Goal: Task Accomplishment & Management: Complete application form

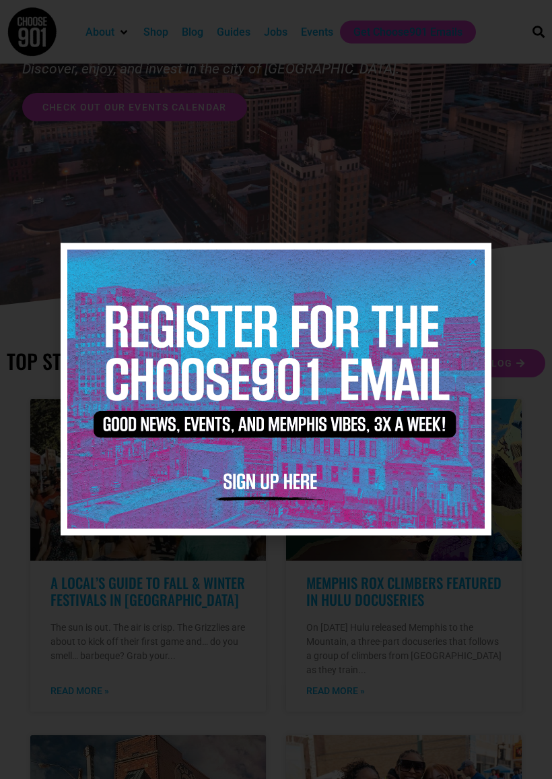
scroll to position [145, 0]
click at [483, 260] on img at bounding box center [276, 389] width 418 height 278
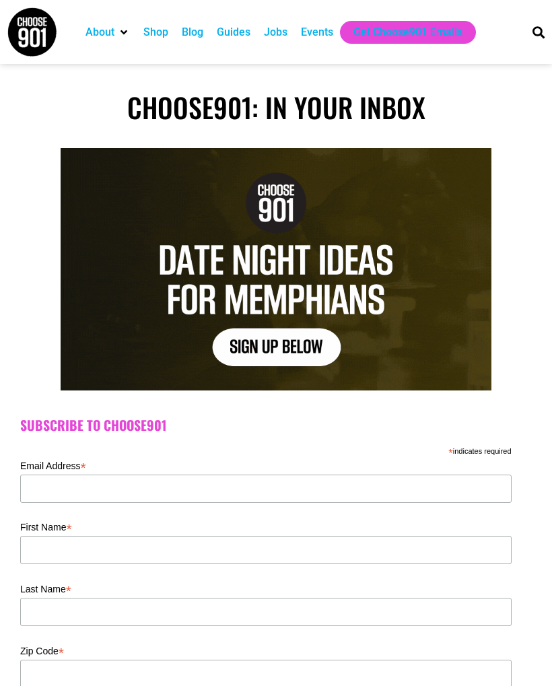
click at [532, 103] on h1 "Choose901: In Your Inbox" at bounding box center [276, 107] width 539 height 32
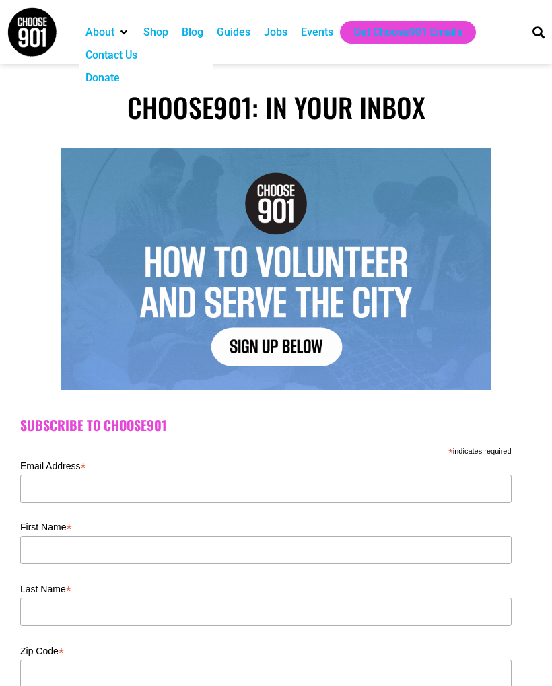
click at [115, 34] on div "About" at bounding box center [100, 32] width 29 height 16
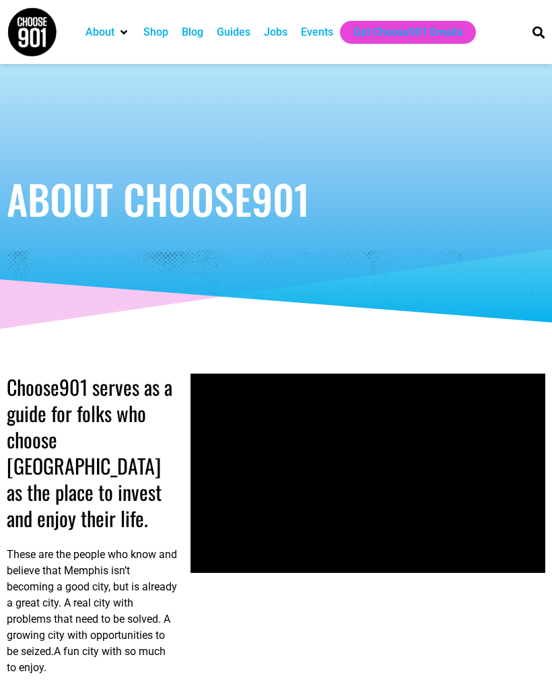
click at [324, 32] on div "Events" at bounding box center [317, 32] width 32 height 16
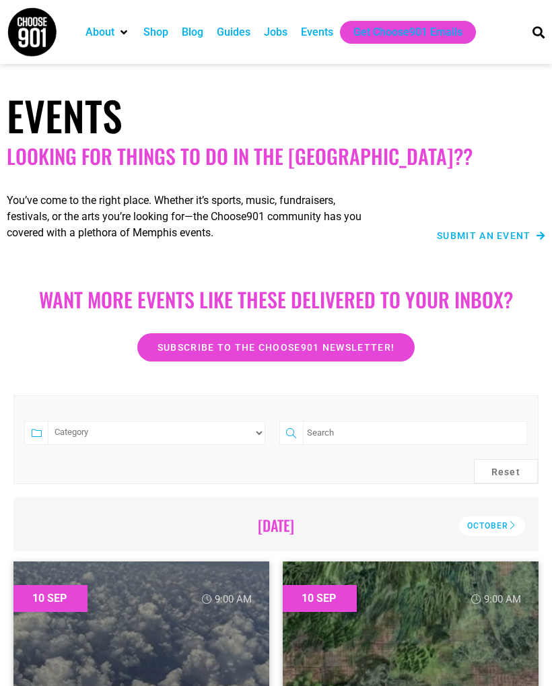
click at [236, 24] on div "Guides" at bounding box center [234, 32] width 34 height 16
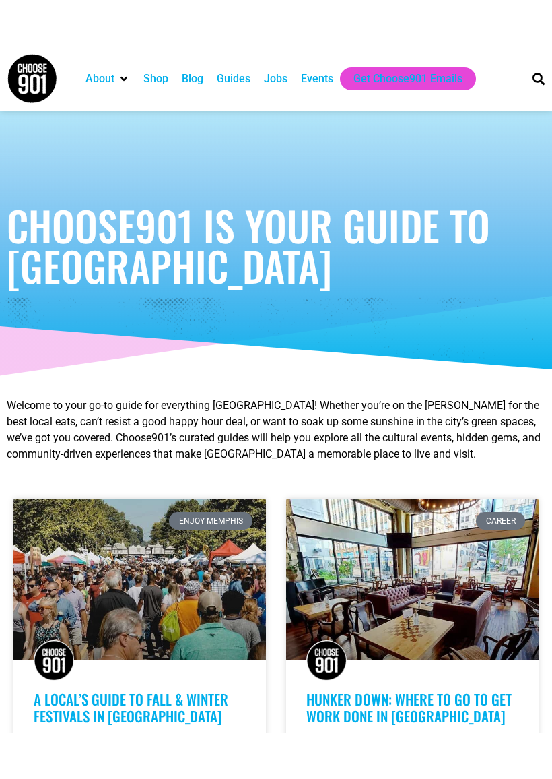
scroll to position [159, 0]
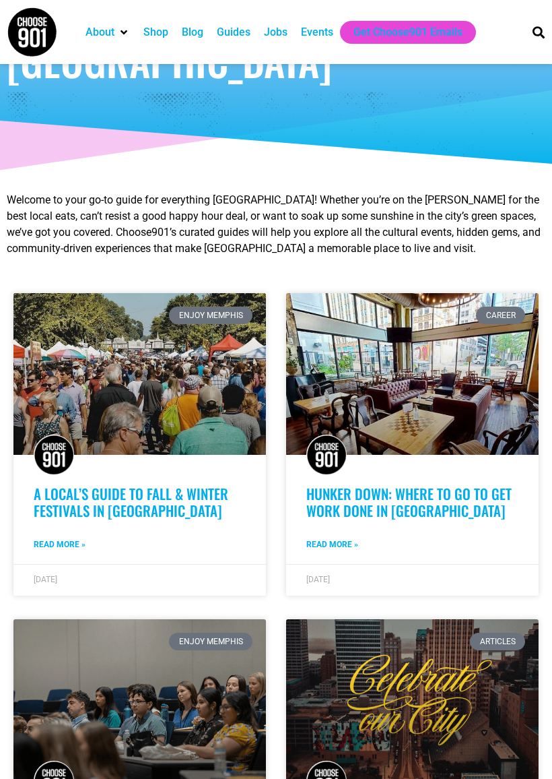
click at [77, 530] on div "A Local’s Guide to Fall & Winter Festivals in [GEOGRAPHIC_DATA] Read More »" at bounding box center [139, 524] width 253 height 79
click at [99, 506] on link "A Local’s Guide to Fall & Winter Festivals in [GEOGRAPHIC_DATA]" at bounding box center [131, 502] width 195 height 38
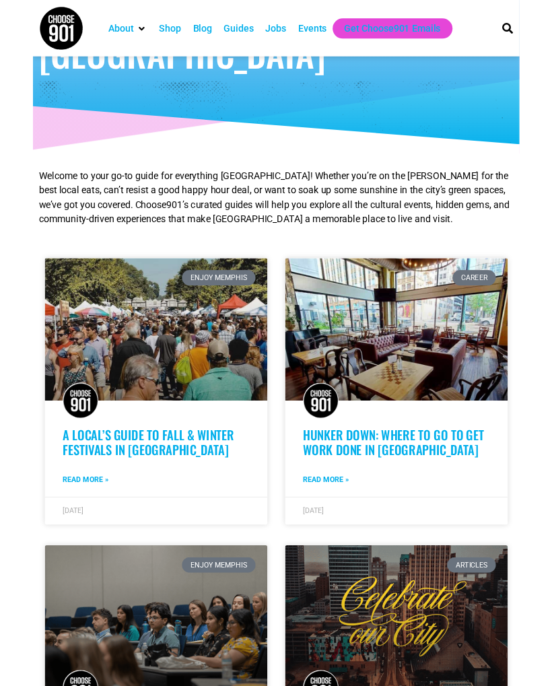
scroll to position [197, 0]
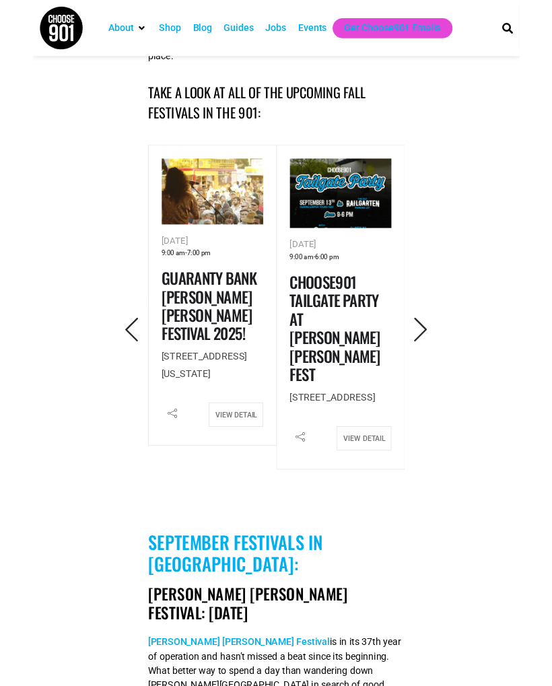
scroll to position [459, 0]
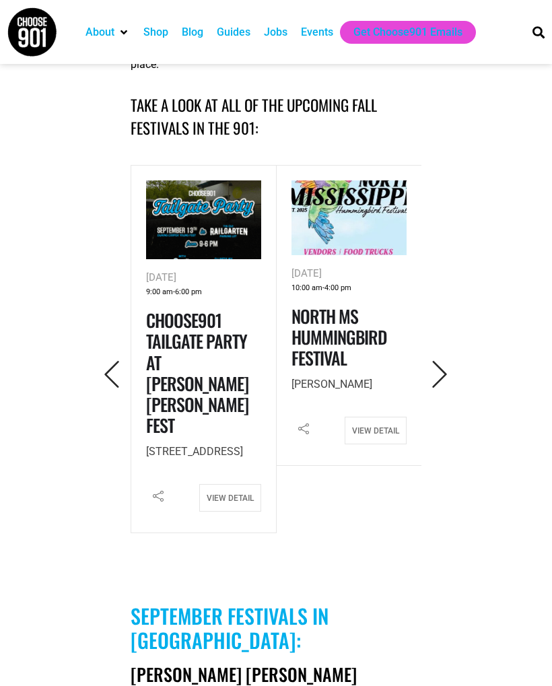
click at [448, 361] on icon "Next" at bounding box center [440, 375] width 28 height 28
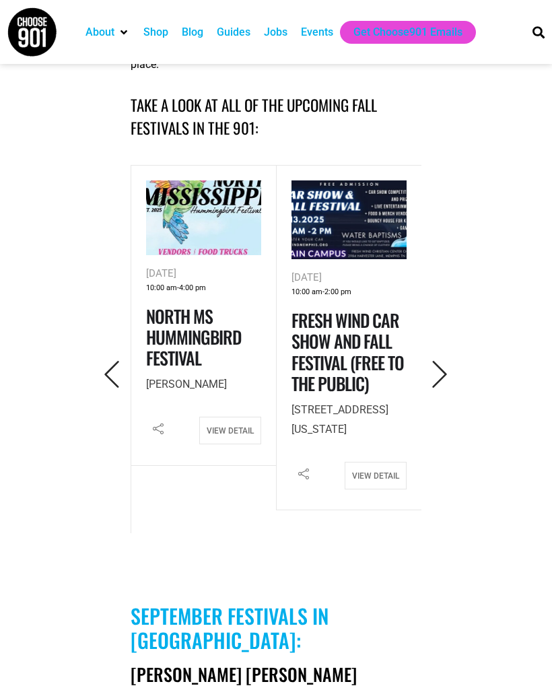
click at [433, 361] on icon "Next" at bounding box center [440, 375] width 28 height 28
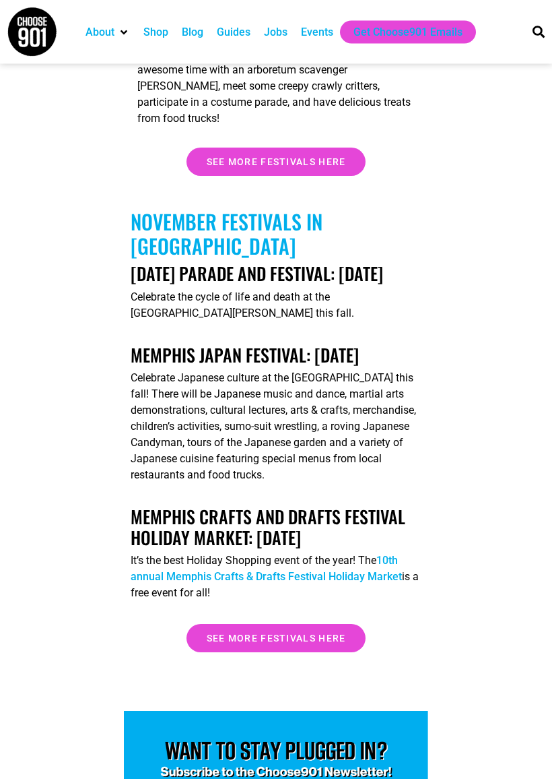
scroll to position [4389, 0]
click at [253, 652] on link "See more festivals here" at bounding box center [277, 638] width 180 height 28
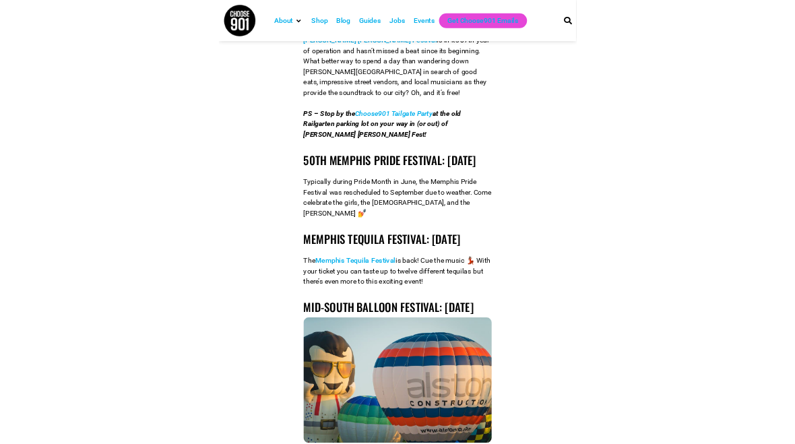
scroll to position [955, 0]
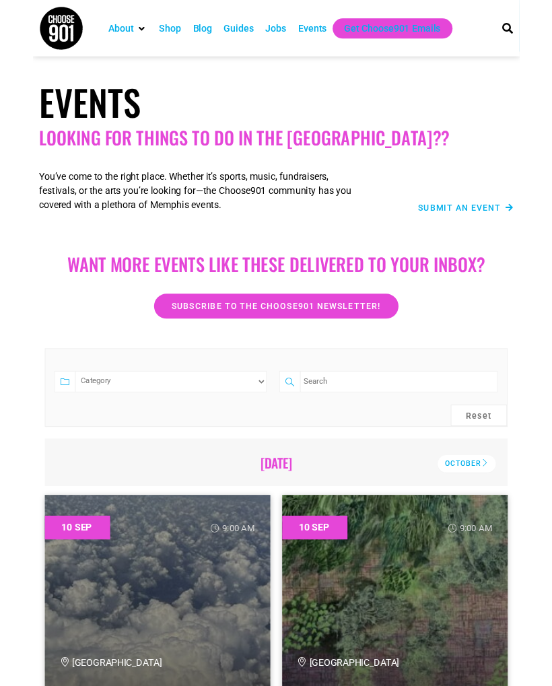
scroll to position [-13, 0]
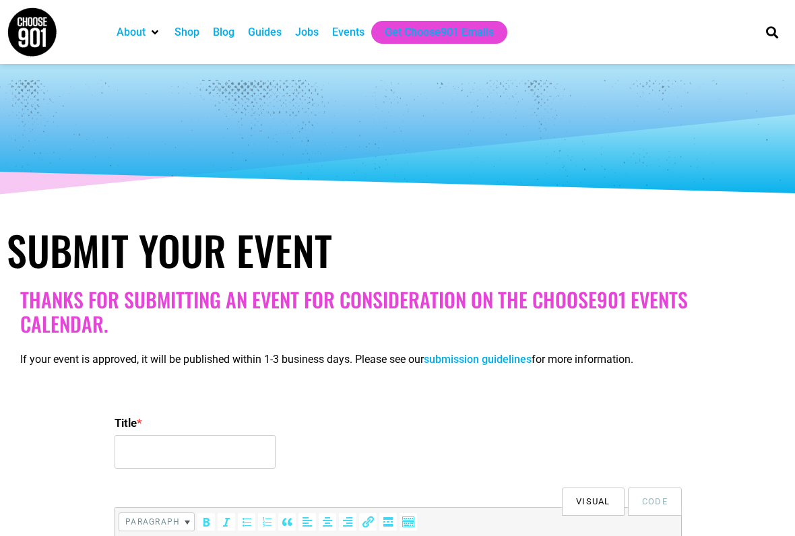
select select
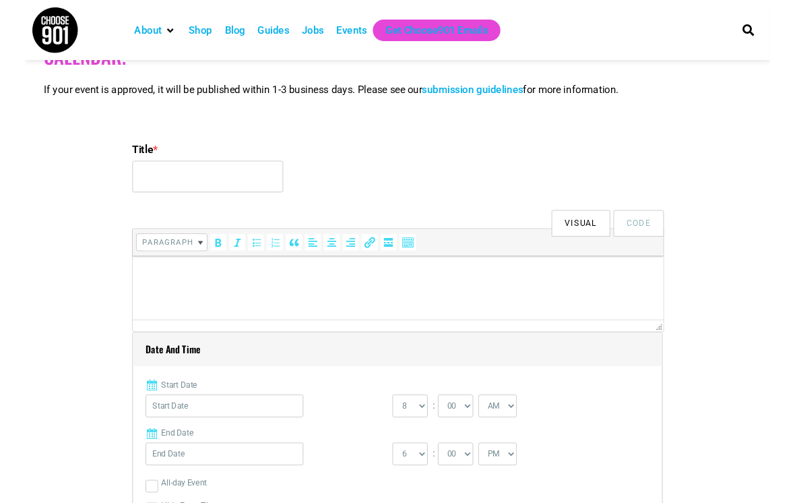
scroll to position [329, 0]
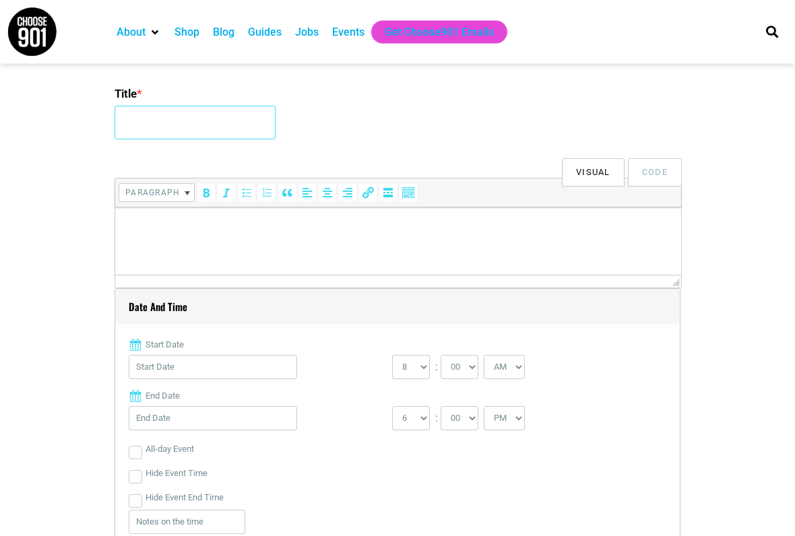
click at [143, 113] on input "Title *" at bounding box center [195, 123] width 161 height 34
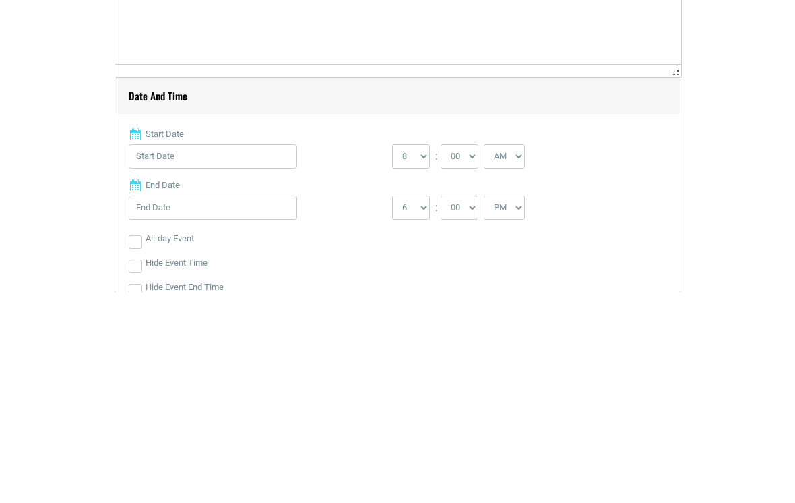
type input "Broad Avenue Art Walk"
click at [158, 356] on input "Start Date" at bounding box center [213, 368] width 168 height 24
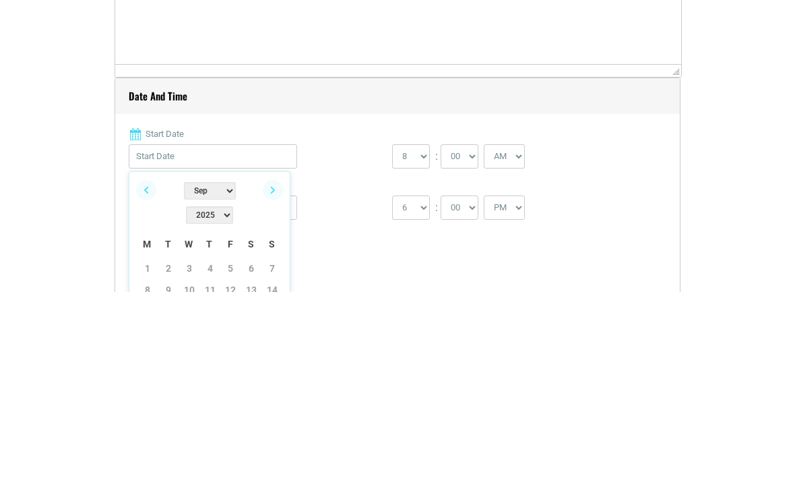
click at [193, 393] on select "Jan Feb Mar Apr May Jun Jul Aug Sep Oct Nov Dec" at bounding box center [210, 402] width 52 height 18
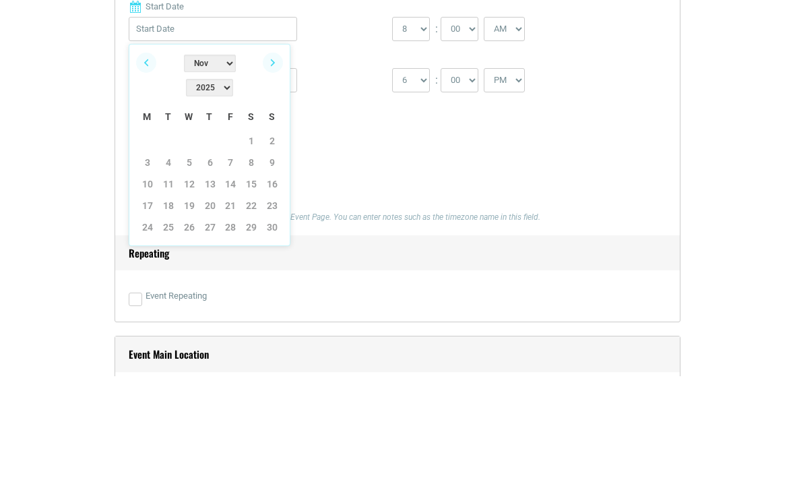
click at [247, 258] on link "1" at bounding box center [251, 268] width 20 height 20
type input "11/01/2025"
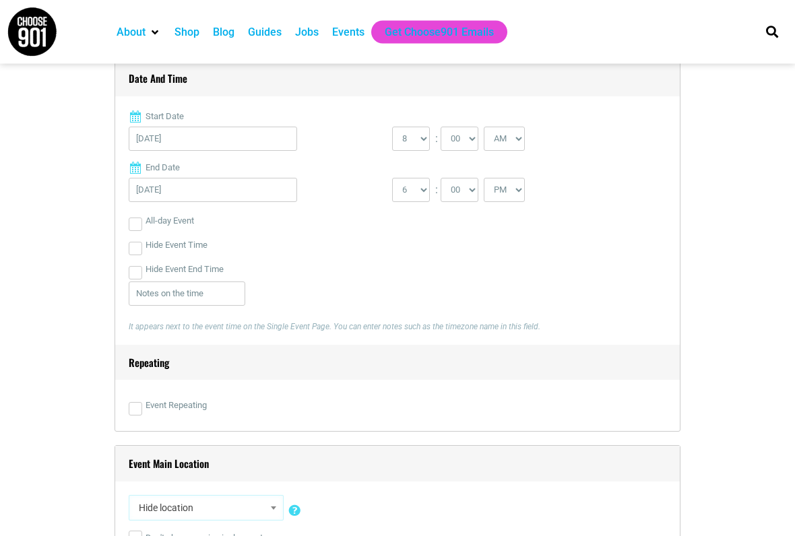
scroll to position [556, 0]
click at [404, 139] on select "0 1 2 3 4 5 6 7 8 9 10 11 12" at bounding box center [411, 141] width 38 height 24
select select "11"
click at [411, 195] on select "1 2 3 4 5 6 7 8 9 10 11 12" at bounding box center [411, 192] width 38 height 24
select select "5"
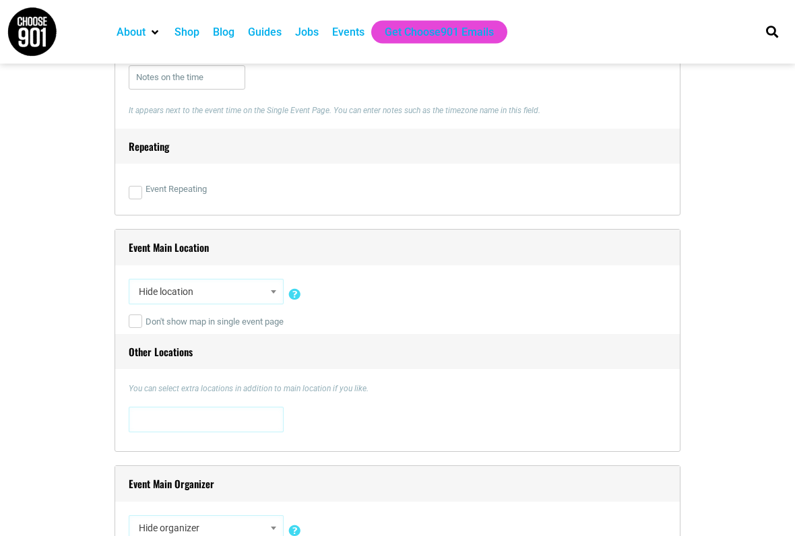
click at [145, 287] on span "Hide location" at bounding box center [205, 292] width 145 height 24
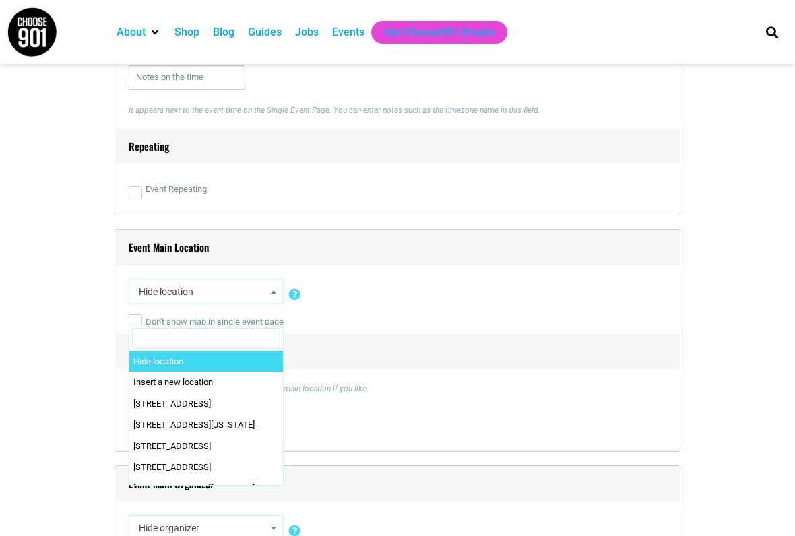
click at [162, 340] on input "Search" at bounding box center [206, 338] width 148 height 20
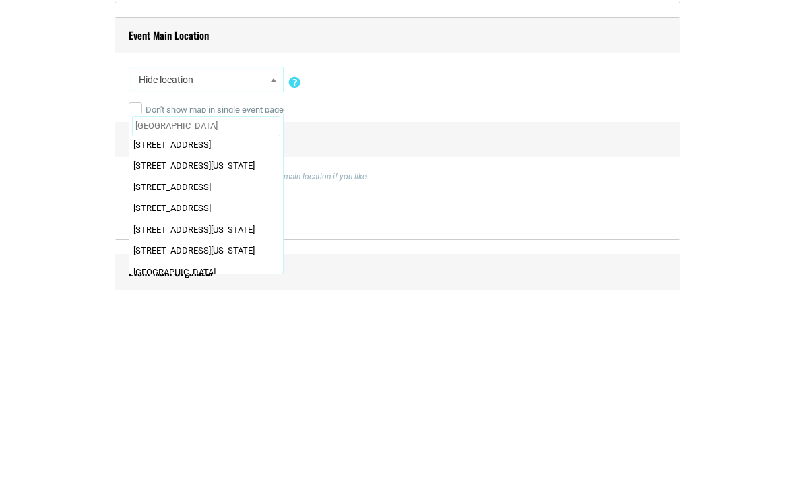
scroll to position [125, 0]
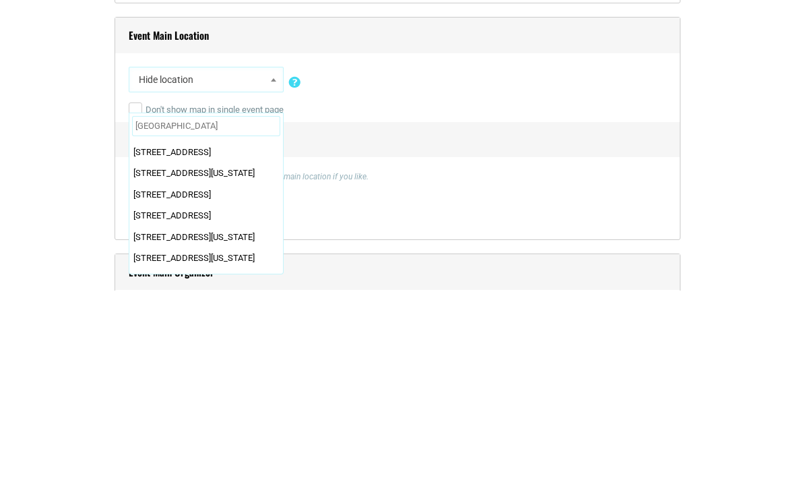
click at [138, 329] on input "Broad Ave" at bounding box center [206, 339] width 148 height 20
click at [133, 329] on input "Broad Ave" at bounding box center [206, 339] width 148 height 20
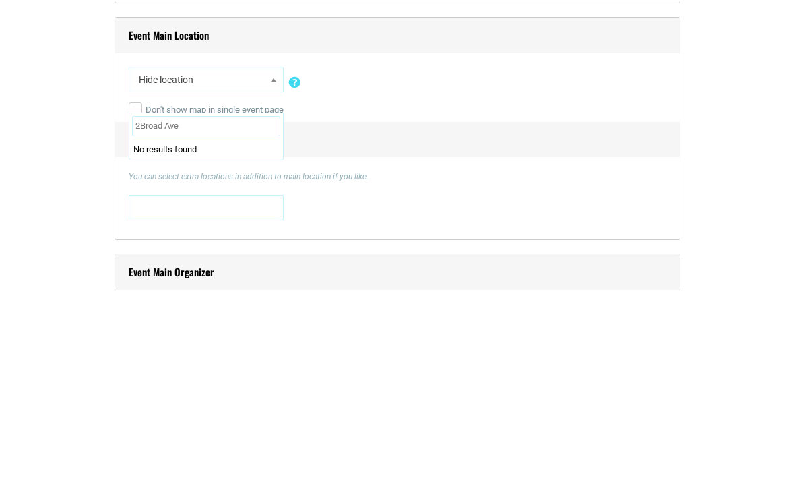
scroll to position [0, 0]
type input "2615 Broad Ave"
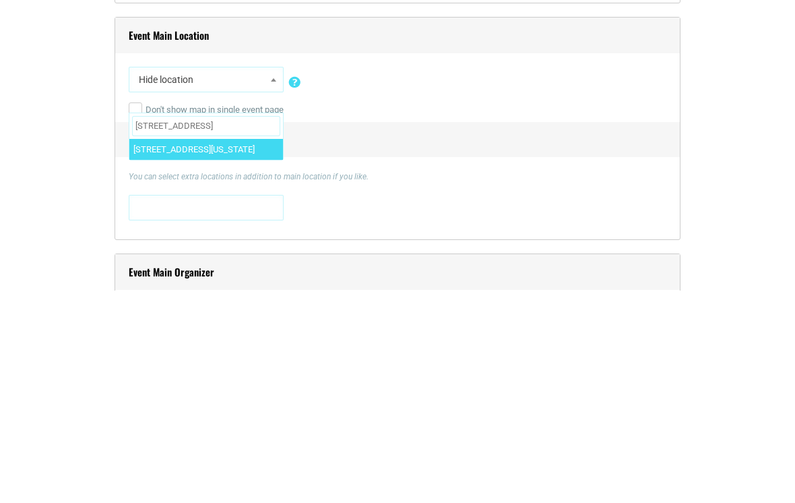
select select "4790"
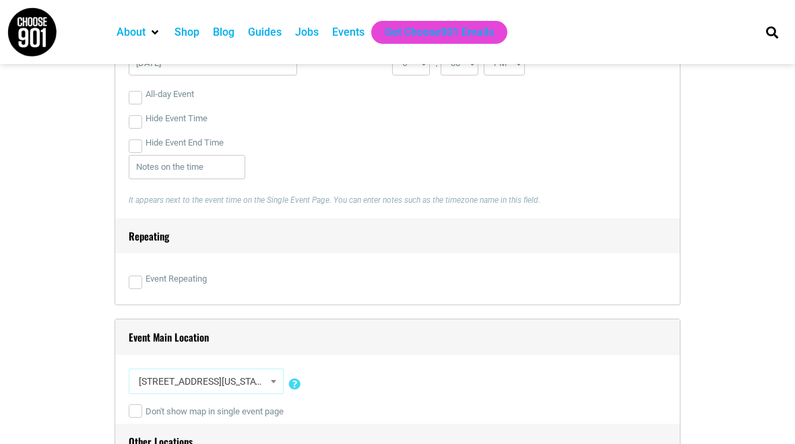
scroll to position [549, 0]
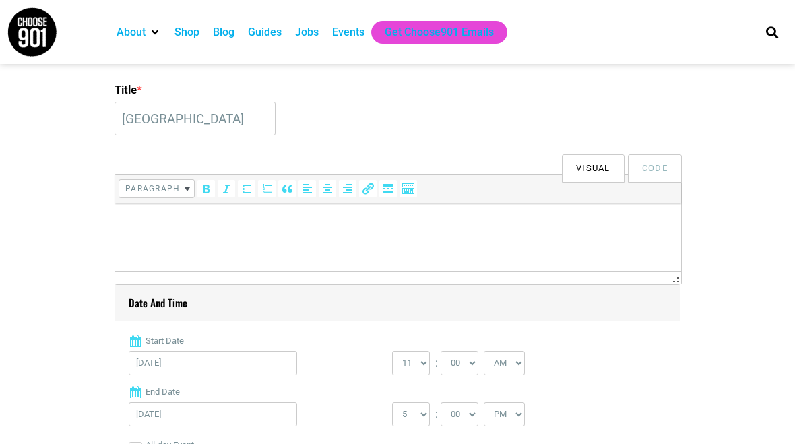
click at [173, 232] on body at bounding box center [398, 264] width 552 height 101
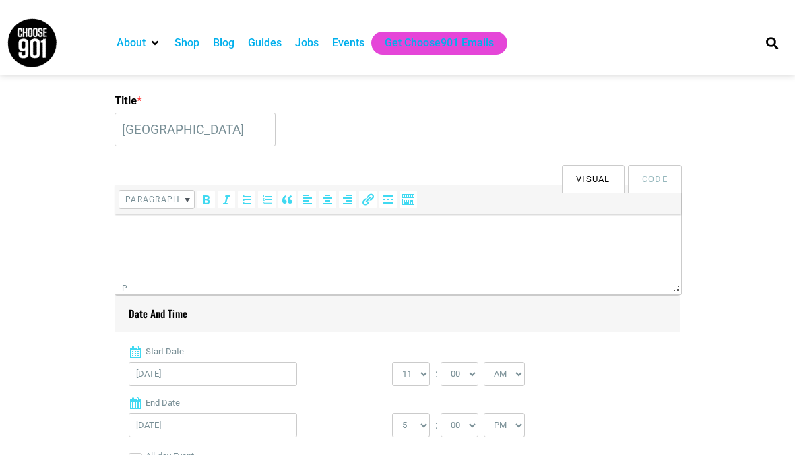
scroll to position [333, 0]
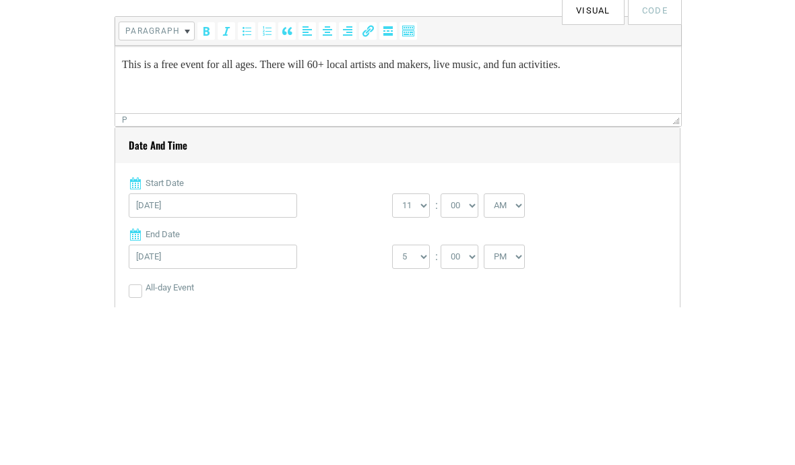
click at [519, 62] on p "This is a free event for all ages. There will 60+ local artists and makers, liv…" at bounding box center [398, 65] width 552 height 16
click at [647, 67] on p "This is a free event for all ages. There will 60+ local artists and makers, liv…" at bounding box center [398, 65] width 552 height 16
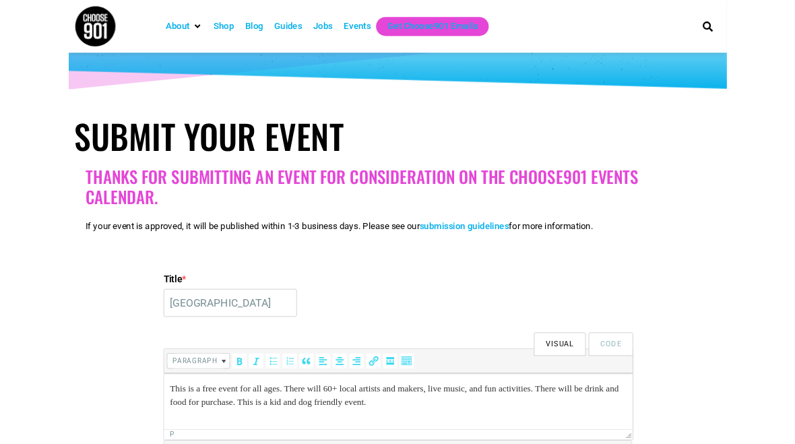
scroll to position [0, 0]
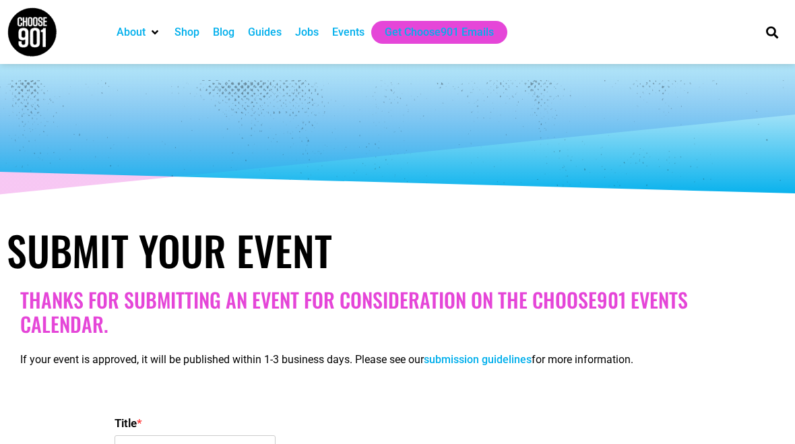
click at [316, 26] on div "Jobs" at bounding box center [307, 32] width 24 height 16
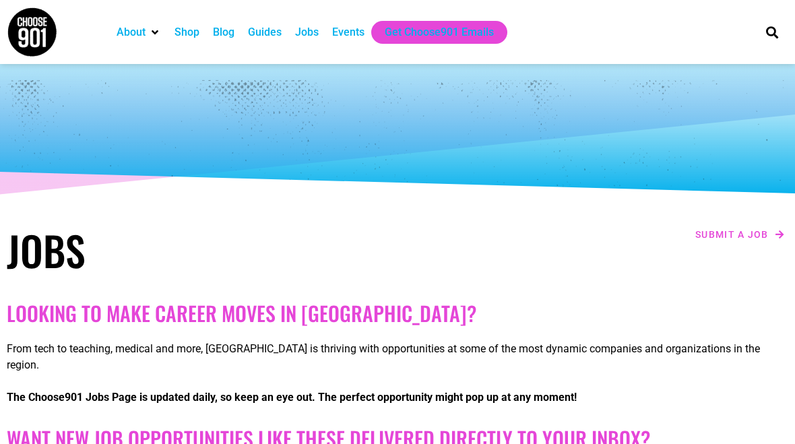
click at [32, 40] on img at bounding box center [32, 32] width 51 height 51
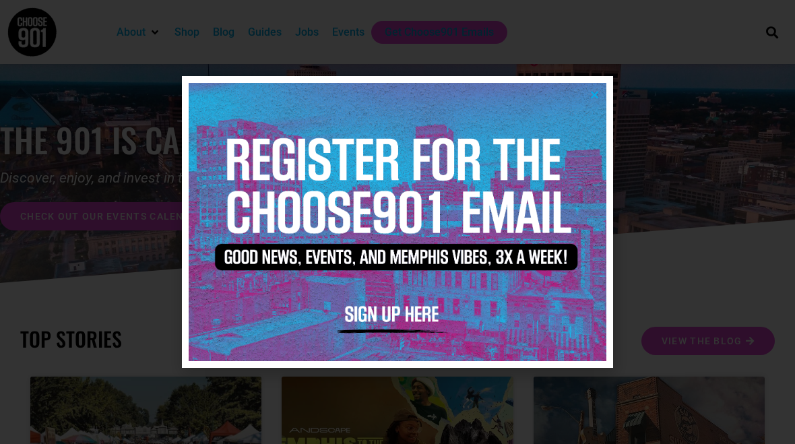
click at [585, 98] on img at bounding box center [398, 222] width 418 height 278
